Goal: Information Seeking & Learning: Learn about a topic

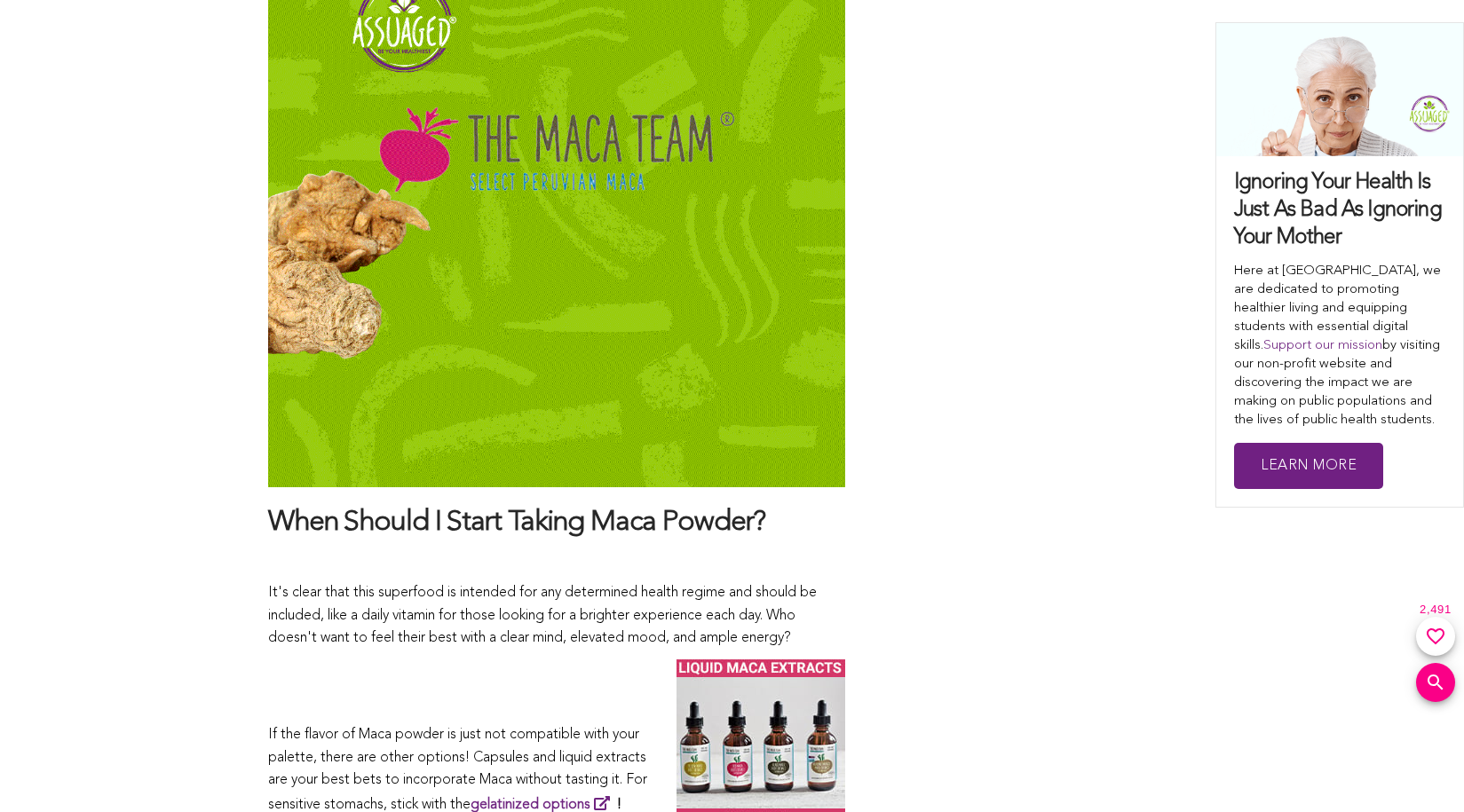
scroll to position [9446, 0]
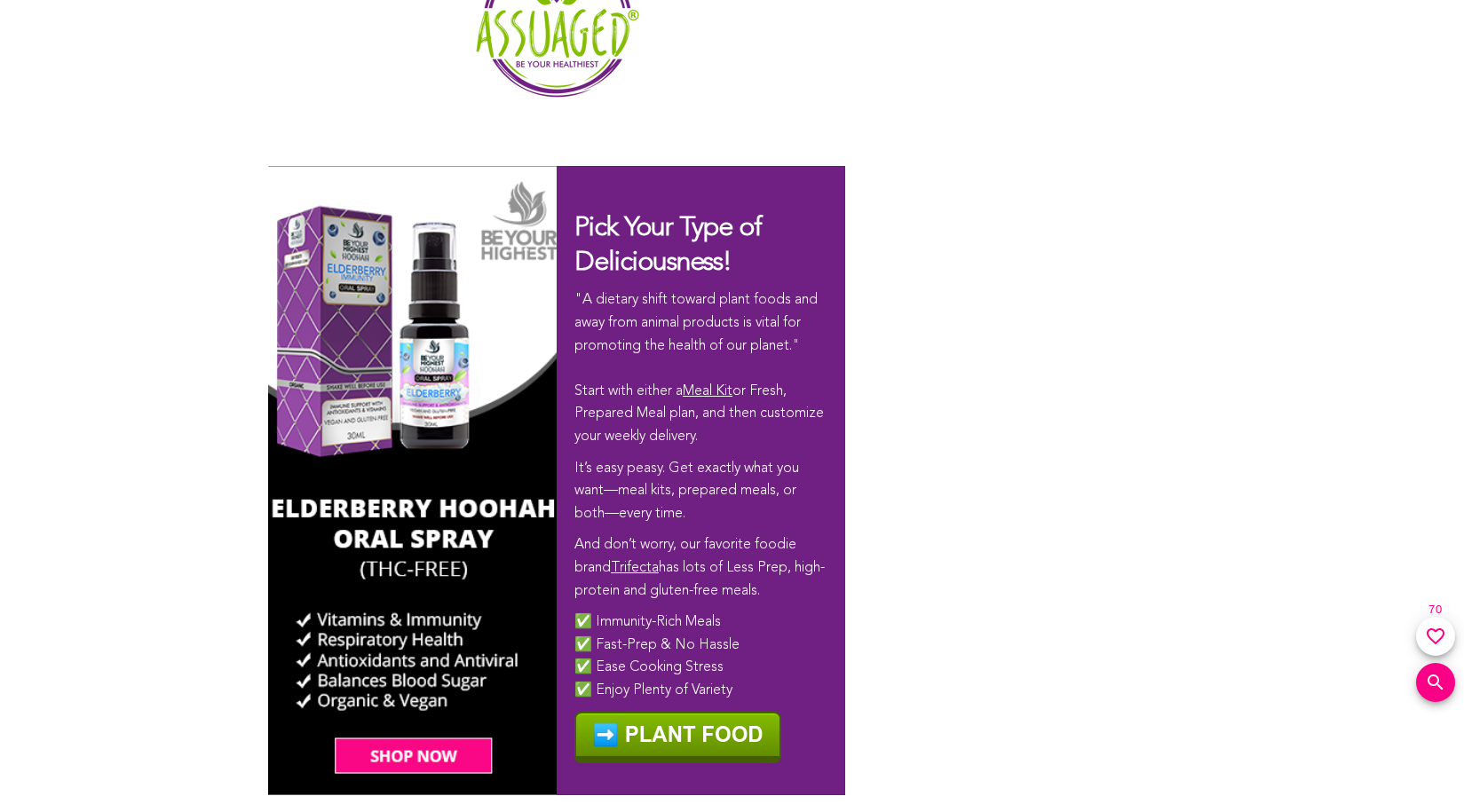
scroll to position [5639, 0]
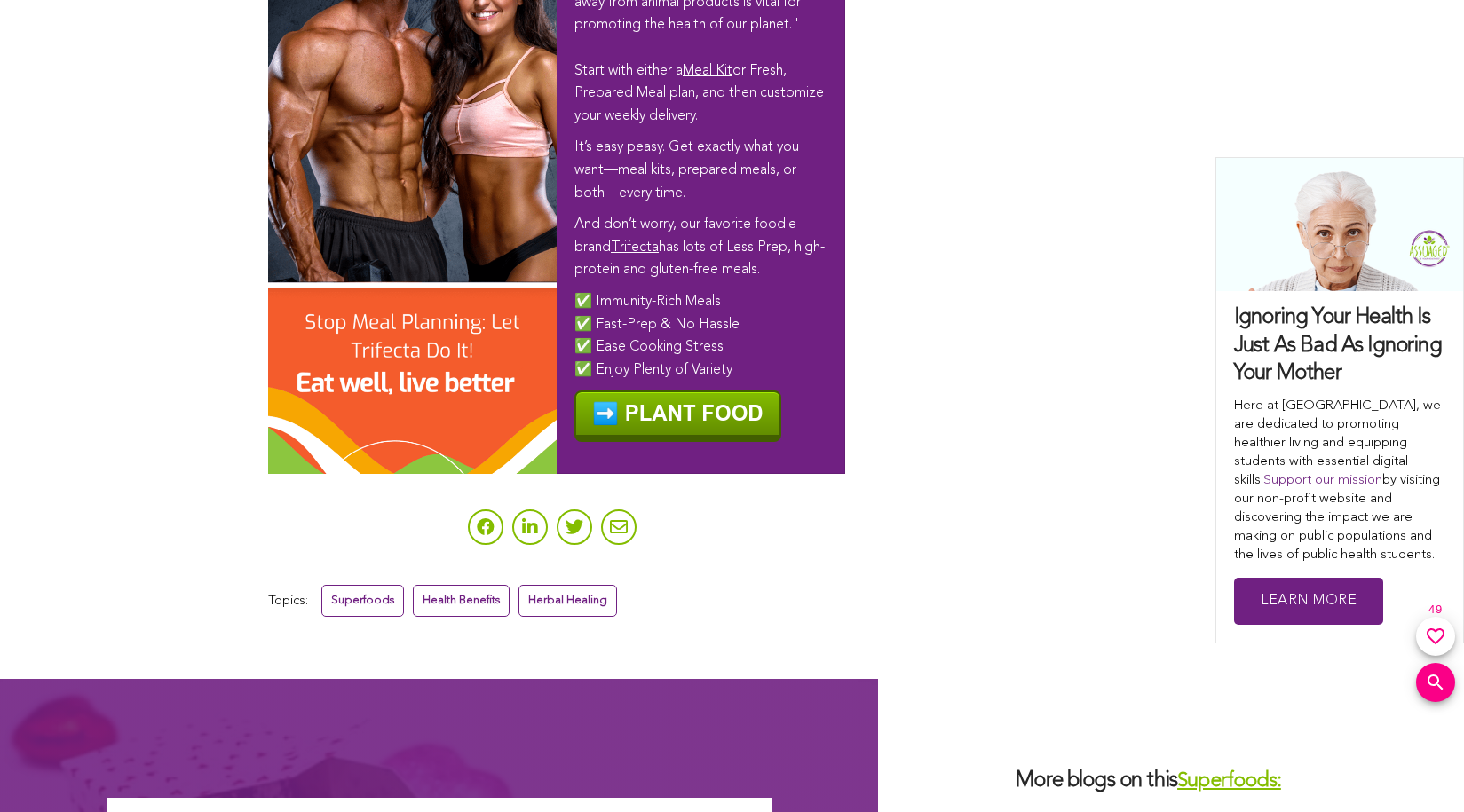
scroll to position [6034, 0]
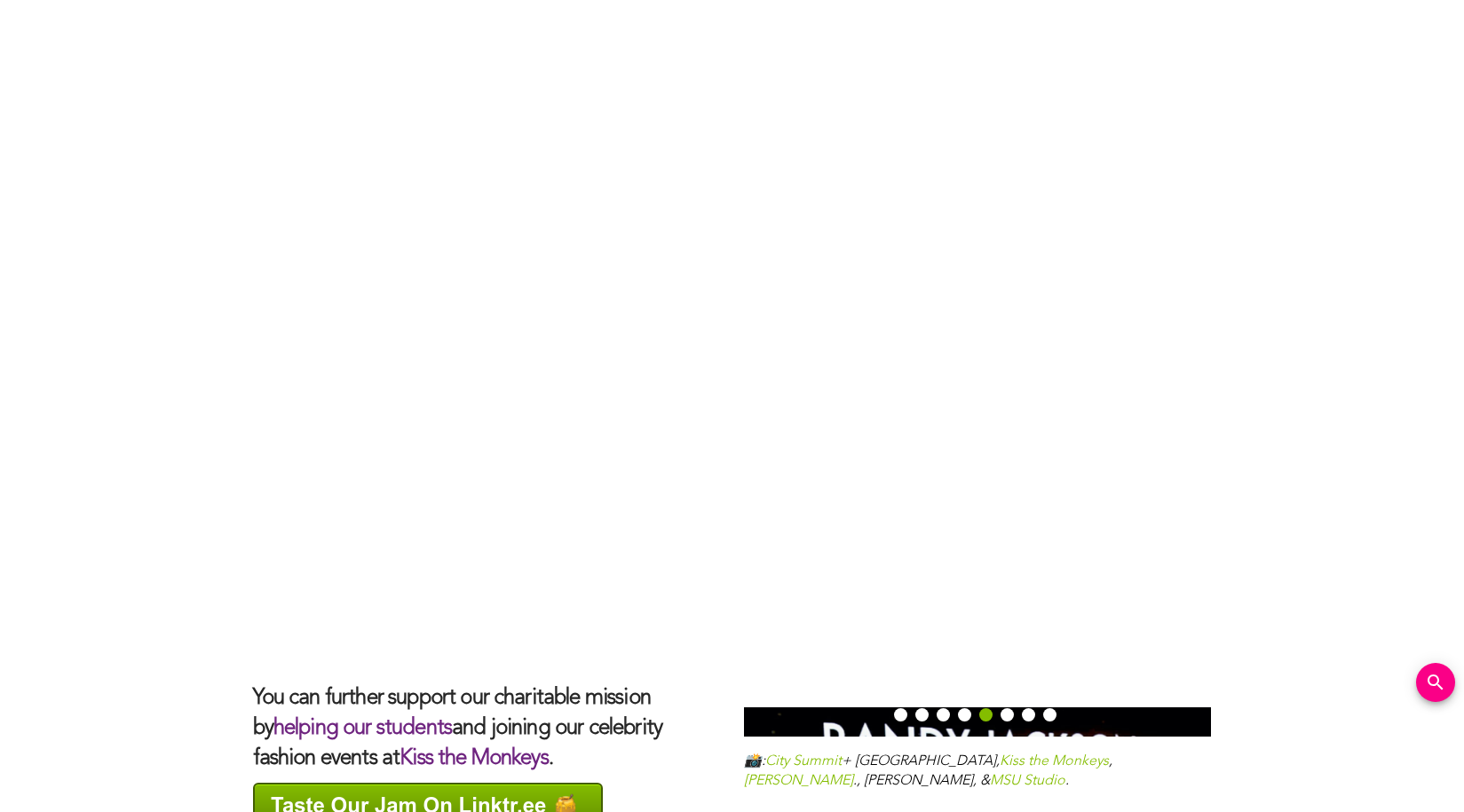
scroll to position [4744, 0]
